Goal: Find specific page/section: Find specific page/section

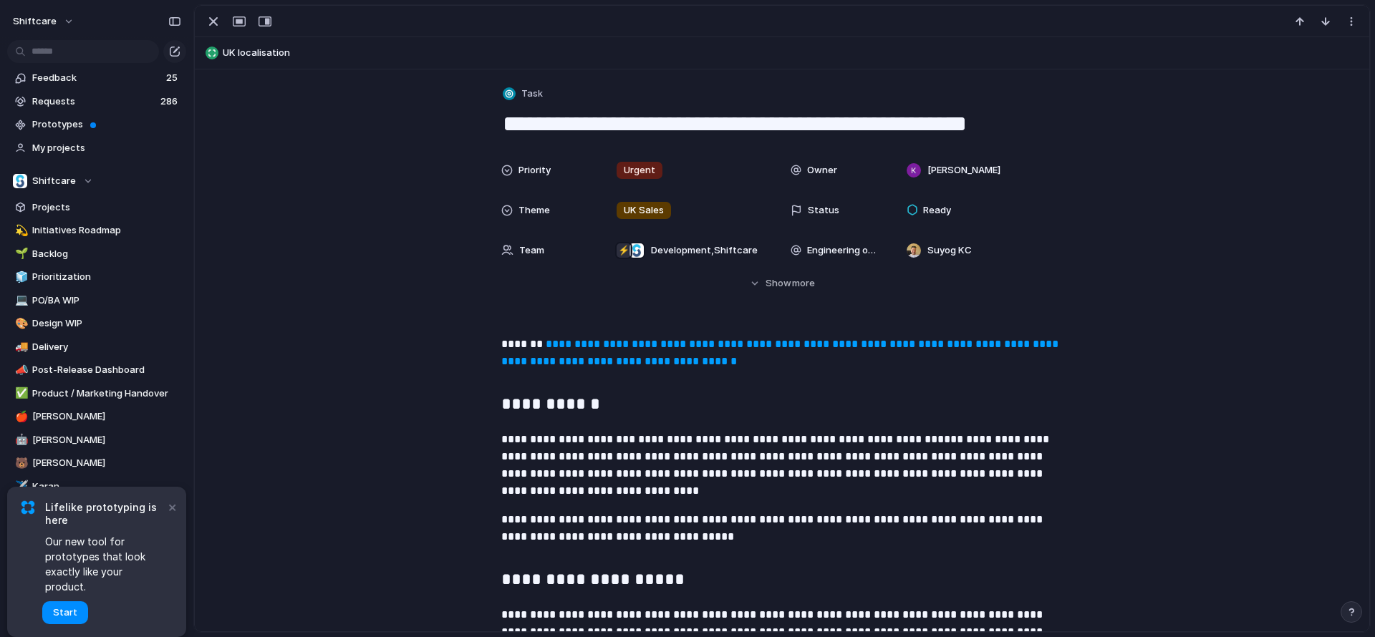
click at [615, 348] on link "**********" at bounding box center [781, 353] width 560 height 28
